Goal: Task Accomplishment & Management: Complete application form

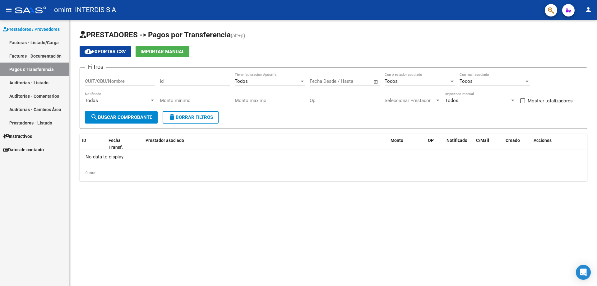
click at [40, 54] on link "Facturas - Documentación" at bounding box center [34, 55] width 69 height 13
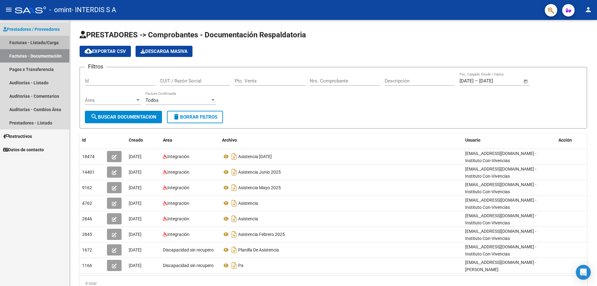
click at [43, 40] on link "Facturas - Listado/Carga" at bounding box center [34, 42] width 69 height 13
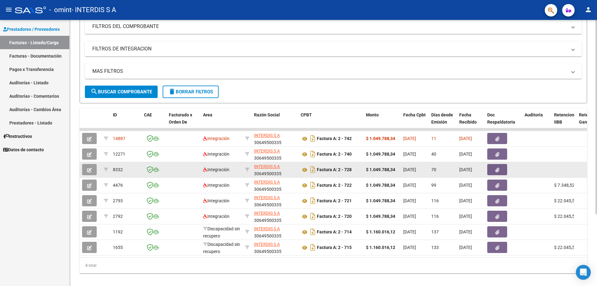
scroll to position [93, 0]
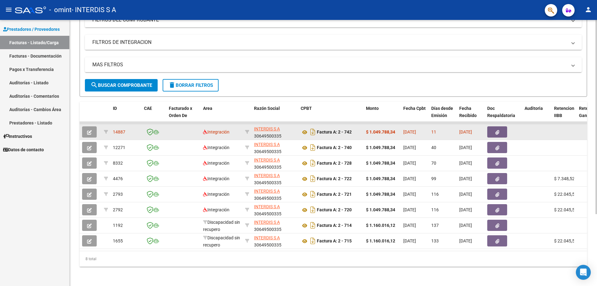
click at [524, 131] on datatable-body-cell at bounding box center [537, 131] width 30 height 15
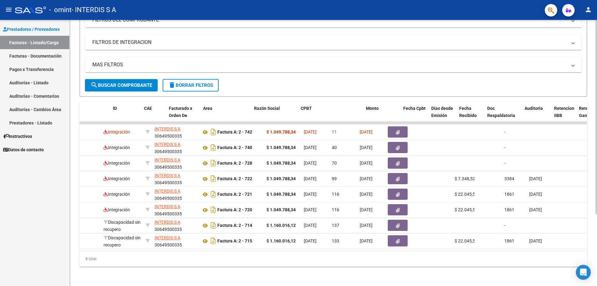
scroll to position [0, 0]
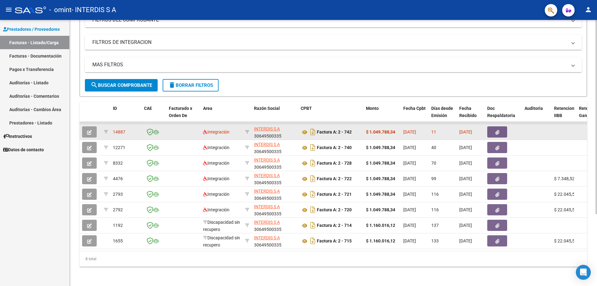
click at [94, 131] on button "button" at bounding box center [89, 131] width 15 height 11
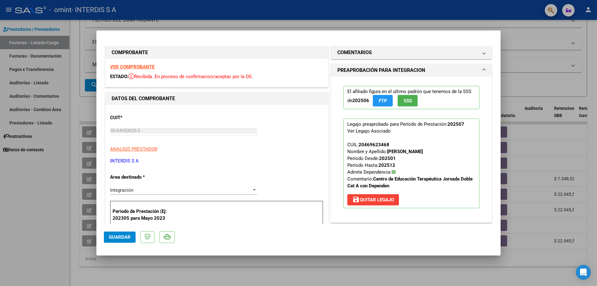
click at [507, 35] on div at bounding box center [298, 143] width 597 height 286
type input "$ 0,00"
